Goal: Contribute content: Contribute content

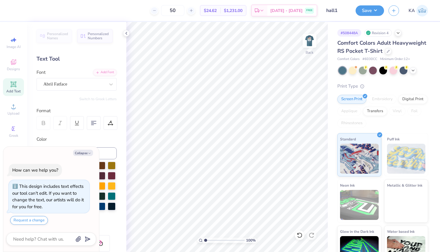
type textarea "x"
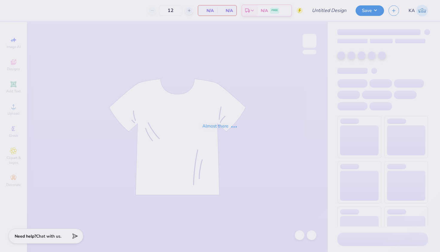
type input "hall1"
type input "50"
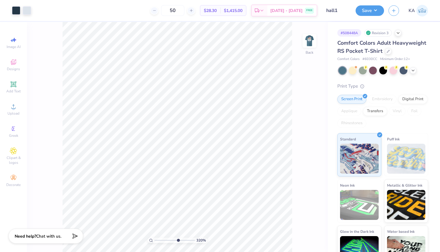
drag, startPoint x: 157, startPoint y: 239, endPoint x: 178, endPoint y: 234, distance: 21.3
click at [178, 234] on div "320 %" at bounding box center [178, 137] width 230 height 230
click at [305, 193] on div "640 % Back" at bounding box center [177, 137] width 301 height 230
drag, startPoint x: 176, startPoint y: 239, endPoint x: 137, endPoint y: 239, distance: 39.5
type input "1"
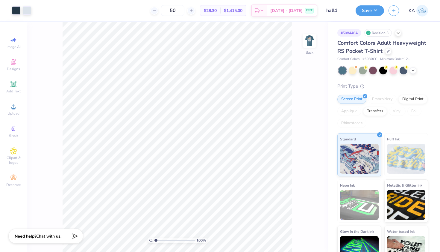
click at [137, 239] on div "100 %" at bounding box center [178, 137] width 230 height 230
click at [17, 115] on span "Upload" at bounding box center [13, 113] width 12 height 5
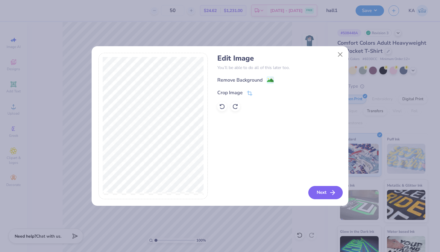
click at [319, 191] on button "Next" at bounding box center [325, 192] width 34 height 13
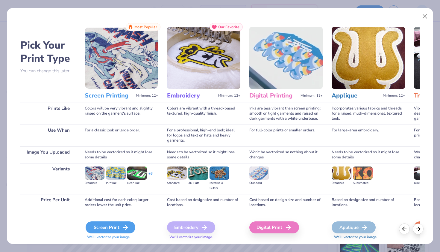
click at [113, 231] on div "Screen Print" at bounding box center [111, 227] width 50 height 12
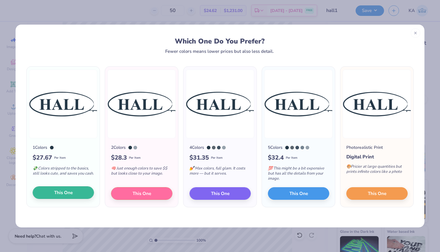
click at [73, 191] on button "This One" at bounding box center [63, 192] width 61 height 13
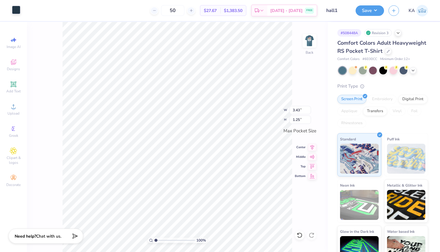
click at [17, 10] on div at bounding box center [16, 10] width 8 height 8
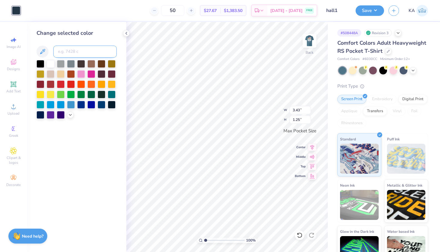
click at [67, 50] on input at bounding box center [84, 52] width 63 height 12
type input "656"
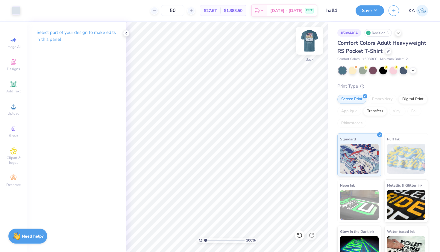
click at [309, 42] on img at bounding box center [310, 41] width 24 height 24
click at [307, 39] on img at bounding box center [310, 41] width 24 height 24
drag, startPoint x: 206, startPoint y: 241, endPoint x: 217, endPoint y: 238, distance: 11.4
click at [217, 238] on input "range" at bounding box center [224, 239] width 40 height 5
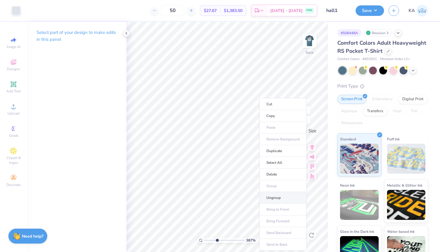
click at [270, 199] on li "Ungroup" at bounding box center [283, 198] width 47 height 12
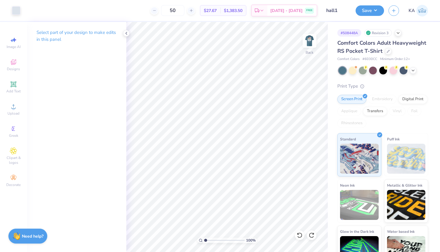
drag, startPoint x: 219, startPoint y: 241, endPoint x: 183, endPoint y: 238, distance: 36.6
type input "1"
click at [183, 238] on div "100 %" at bounding box center [227, 137] width 230 height 230
click at [363, 11] on button "Save" at bounding box center [370, 9] width 28 height 10
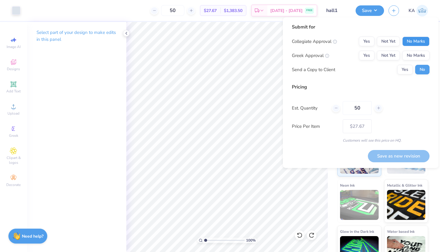
click at [410, 44] on button "No Marks" at bounding box center [416, 42] width 27 height 10
click at [410, 60] on div "Collegiate Approval Yes Not Yet No Marks Greek Approval Yes Not Yet No Marks Se…" at bounding box center [361, 56] width 138 height 38
click at [411, 55] on button "No Marks" at bounding box center [416, 56] width 27 height 10
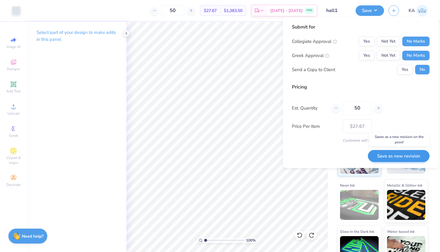
click at [388, 158] on button "Save as new revision" at bounding box center [399, 156] width 62 height 12
type input "$27.67"
